Goal: Task Accomplishment & Management: Use online tool/utility

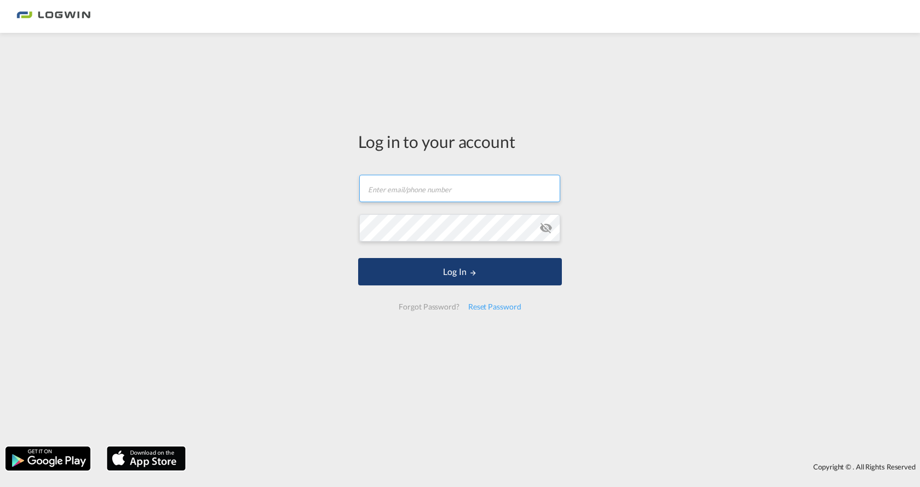
type input "[PERSON_NAME][EMAIL_ADDRESS][PERSON_NAME][DOMAIN_NAME]"
click at [487, 277] on button "Log In" at bounding box center [460, 271] width 204 height 27
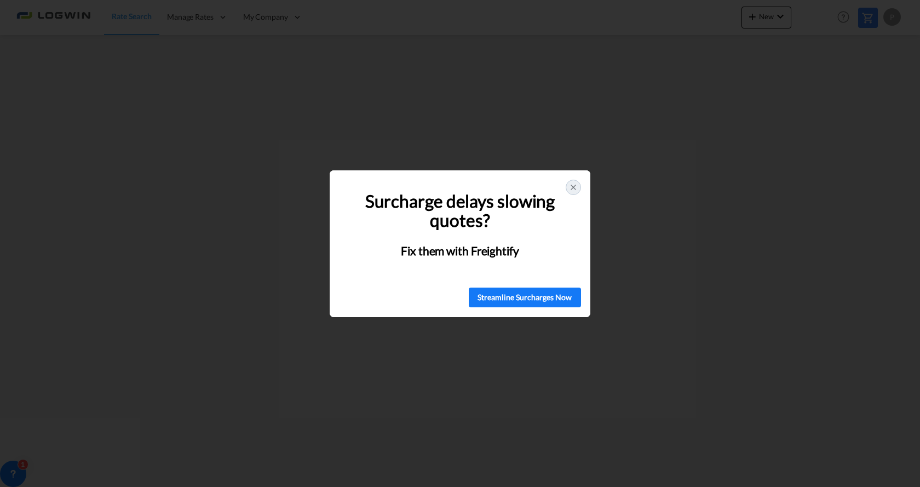
click at [576, 185] on icon at bounding box center [573, 187] width 9 height 9
